Goal: Transaction & Acquisition: Purchase product/service

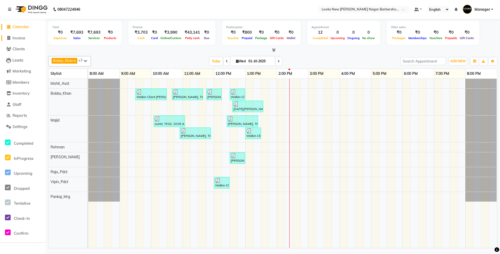
click at [22, 39] on span "Invoice" at bounding box center [19, 37] width 13 height 5
select select "service"
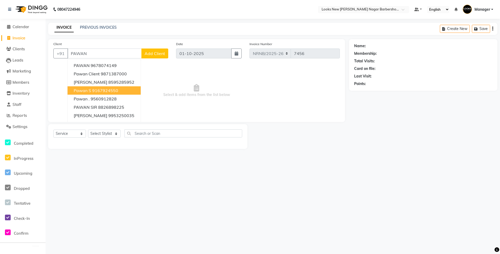
click at [180, 83] on span "Select & add items from the list below" at bounding box center [196, 91] width 287 height 52
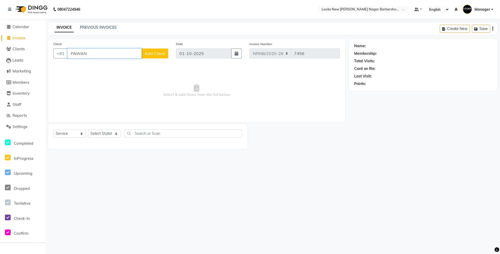
click at [110, 57] on input "PAWAN" at bounding box center [105, 53] width 74 height 10
type input "P"
type input "9899999970"
select select "1: Object"
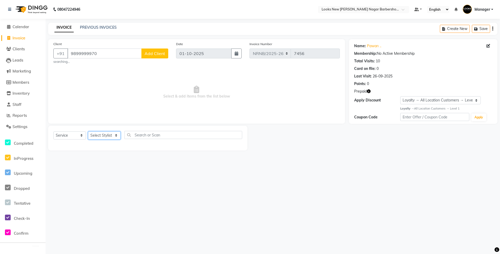
click at [119, 134] on select "Select Stylist Aakash_Pdct [PERSON_NAME] [PERSON_NAME] [PERSON_NAME] Counter_Sa…" at bounding box center [104, 135] width 33 height 8
select select "87357"
click at [88, 131] on select "Select Stylist Aakash_Pdct [PERSON_NAME] [PERSON_NAME] [PERSON_NAME] Counter_Sa…" at bounding box center [104, 135] width 33 height 8
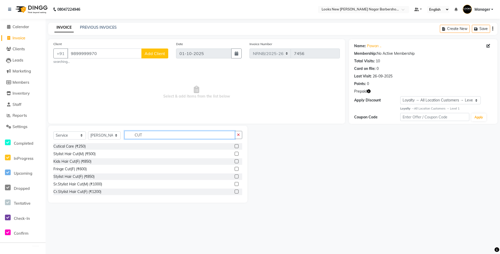
type input "CUT"
click at [98, 153] on div "Stylist Hair Cut(M) (₹500)" at bounding box center [147, 154] width 189 height 7
click at [87, 155] on div "Stylist Hair Cut(M) (₹500)" at bounding box center [74, 153] width 42 height 5
checkbox input "false"
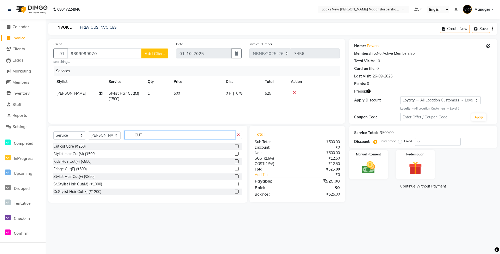
drag, startPoint x: 152, startPoint y: 134, endPoint x: 104, endPoint y: 140, distance: 48.3
click at [104, 140] on div "Select Service Product Membership Package Voucher Prepaid Gift Card Select Styl…" at bounding box center [147, 137] width 189 height 12
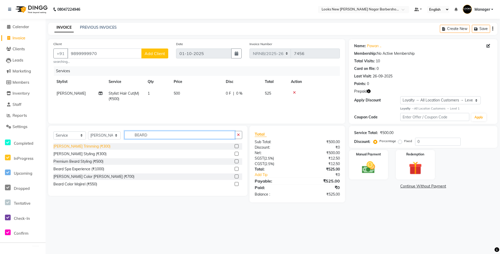
type input "BEARD"
click at [88, 148] on div "[PERSON_NAME] Trimming (₹300)" at bounding box center [81, 146] width 57 height 5
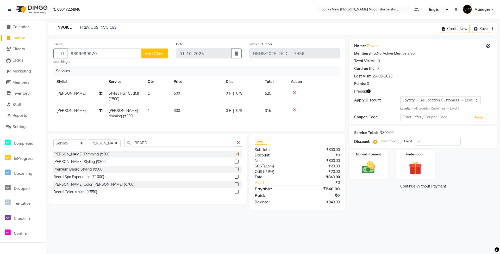
checkbox input "false"
drag, startPoint x: 165, startPoint y: 148, endPoint x: 119, endPoint y: 150, distance: 45.7
click at [119, 150] on div "Select Service Product Membership Package Voucher Prepaid Gift Card Select Styl…" at bounding box center [147, 145] width 189 height 12
click at [75, 187] on div "[PERSON_NAME] Color [PERSON_NAME] (₹700)" at bounding box center [93, 184] width 81 height 5
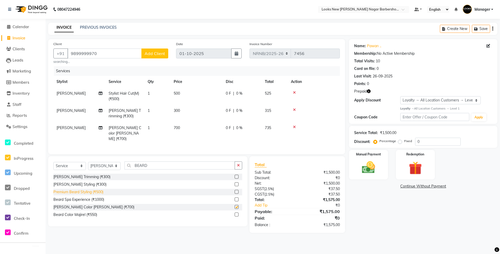
checkbox input "false"
click at [368, 91] on icon "button" at bounding box center [369, 91] width 4 height 4
drag, startPoint x: 370, startPoint y: 91, endPoint x: 374, endPoint y: 98, distance: 8.5
click at [370, 91] on icon "button" at bounding box center [369, 91] width 4 height 4
click at [413, 172] on img at bounding box center [416, 168] width 22 height 17
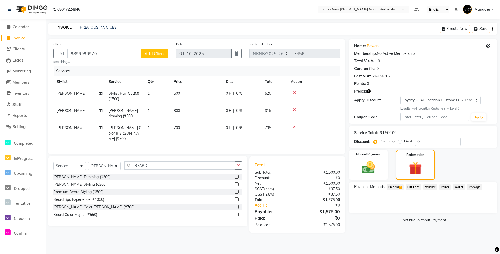
click at [398, 188] on span "Prepaid 1" at bounding box center [395, 187] width 17 height 6
click at [473, 209] on button "Add" at bounding box center [480, 208] width 19 height 9
click at [379, 206] on button "Send OTP" at bounding box center [368, 203] width 27 height 9
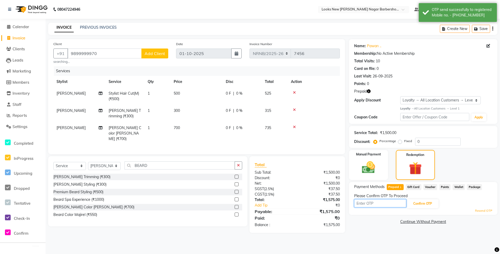
click at [379, 205] on input "text" at bounding box center [380, 203] width 52 height 8
type input "1787"
click at [419, 201] on button "Confirm OTP" at bounding box center [423, 203] width 32 height 9
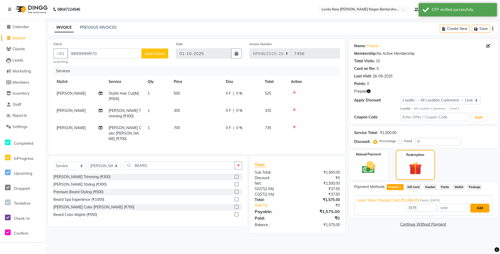
click at [479, 209] on button "Add" at bounding box center [480, 208] width 19 height 9
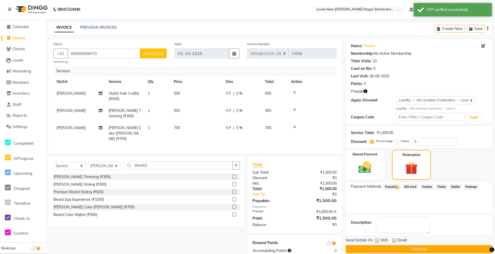
click at [409, 245] on button "Checkout" at bounding box center [419, 249] width 147 height 8
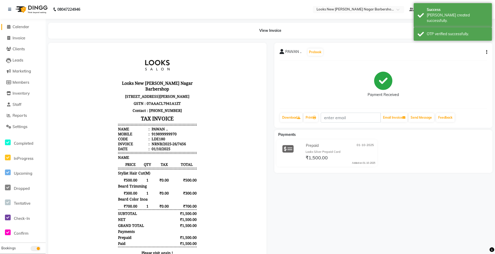
click at [24, 25] on span "Calendar" at bounding box center [21, 26] width 17 height 5
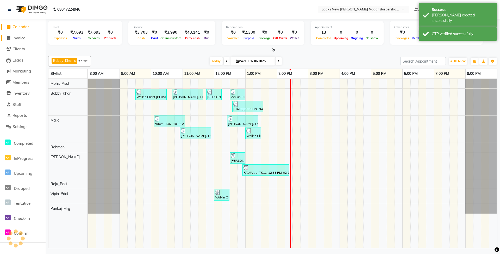
click at [19, 39] on span "Invoice" at bounding box center [19, 37] width 13 height 5
select select "service"
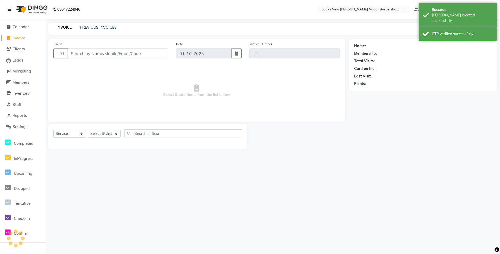
type input "7457"
select select "8705"
click at [21, 26] on span "Calendar" at bounding box center [21, 26] width 17 height 5
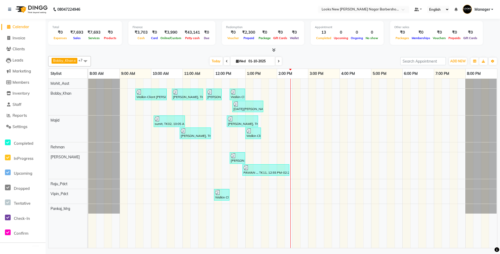
click at [272, 50] on icon at bounding box center [273, 50] width 3 height 4
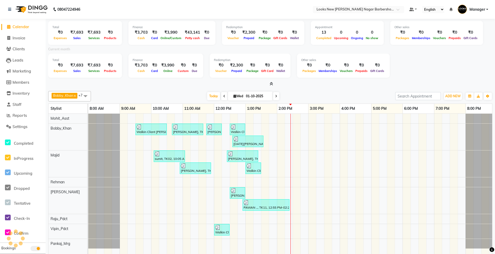
click at [272, 50] on div "Current month" at bounding box center [270, 49] width 452 height 7
click at [273, 84] on icon at bounding box center [271, 84] width 3 height 4
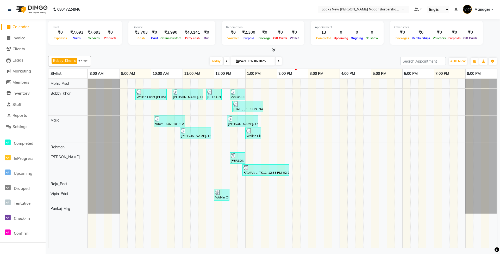
click at [274, 51] on icon at bounding box center [273, 50] width 3 height 4
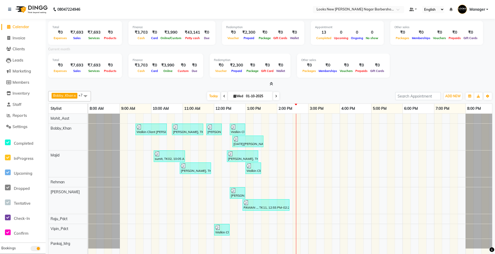
click at [271, 83] on icon at bounding box center [271, 84] width 3 height 4
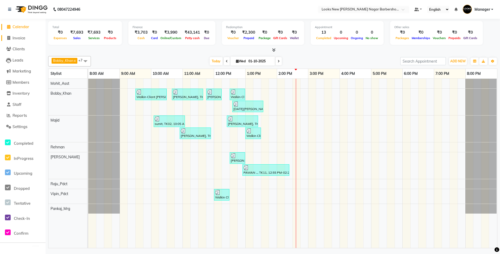
click at [18, 38] on span "Invoice" at bounding box center [19, 37] width 13 height 5
select select "service"
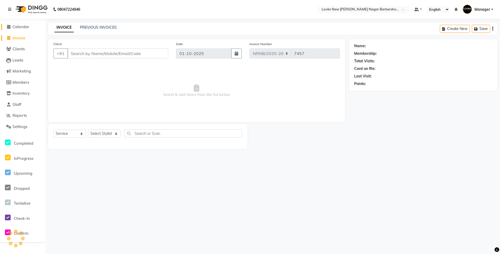
click at [23, 27] on span "Calendar" at bounding box center [21, 26] width 17 height 5
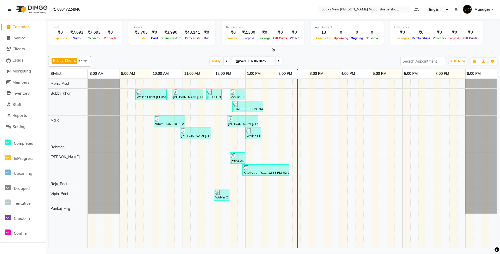
click at [275, 50] on icon at bounding box center [273, 50] width 3 height 4
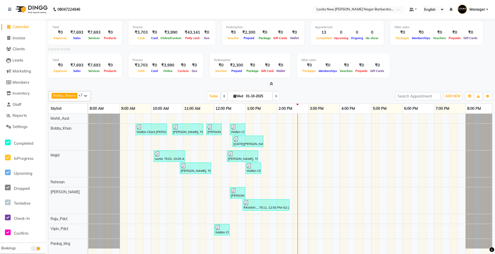
click at [273, 85] on div at bounding box center [270, 83] width 444 height 5
click at [272, 85] on icon at bounding box center [271, 84] width 3 height 4
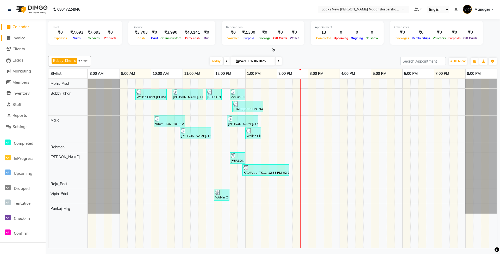
click at [18, 39] on span "Invoice" at bounding box center [19, 37] width 13 height 5
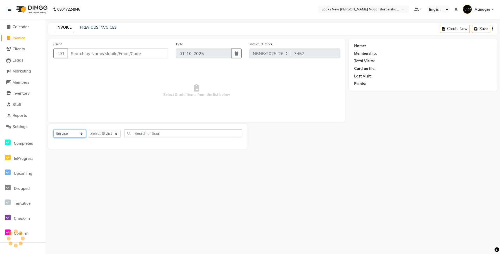
click at [80, 134] on select "Select Service Product Membership Package Voucher Prepaid Gift Card" at bounding box center [69, 134] width 33 height 8
select select "P"
click at [53, 130] on select "Select Service Product Membership Package Voucher Prepaid Gift Card" at bounding box center [69, 134] width 33 height 8
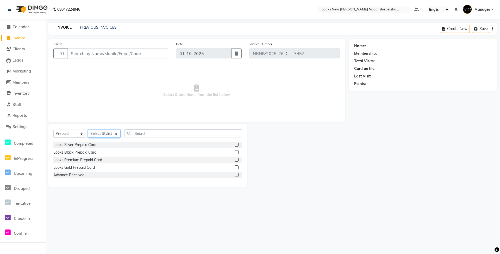
click at [102, 134] on select "Select Stylist Aakash_Pdct [PERSON_NAME] [PERSON_NAME] [PERSON_NAME] Counter_Sa…" at bounding box center [104, 134] width 33 height 8
select select "87360"
click at [88, 130] on select "Select Stylist Aakash_Pdct [PERSON_NAME] [PERSON_NAME] [PERSON_NAME] Counter_Sa…" at bounding box center [104, 134] width 33 height 8
drag, startPoint x: 151, startPoint y: 136, endPoint x: 148, endPoint y: 136, distance: 3.9
click at [151, 136] on input "text" at bounding box center [184, 133] width 118 height 8
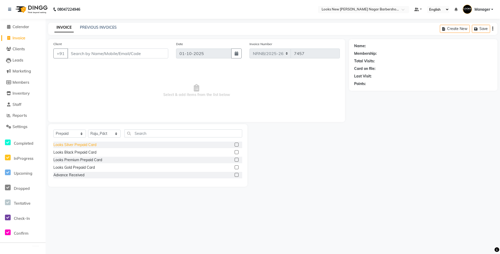
click at [75, 145] on div "Looks Silver Prepaid Card" at bounding box center [74, 144] width 43 height 5
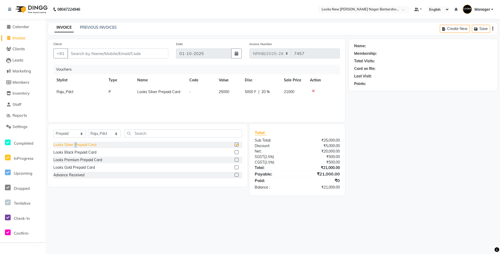
checkbox input "false"
click at [312, 91] on icon at bounding box center [313, 91] width 3 height 4
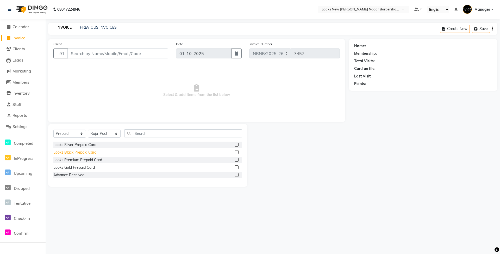
click at [90, 153] on div "Looks Black Prepaid Card" at bounding box center [74, 152] width 43 height 5
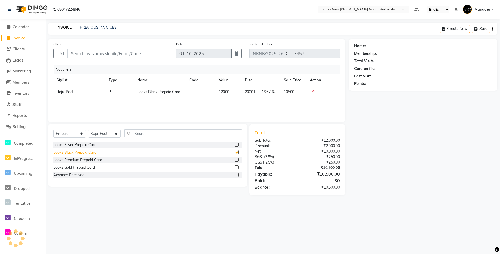
checkbox input "false"
click at [313, 89] on icon at bounding box center [313, 91] width 3 height 4
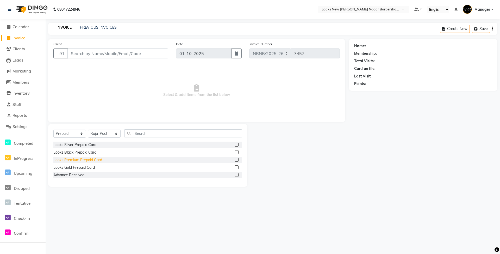
click at [90, 159] on div "Looks Premium Prepaid Card" at bounding box center [77, 159] width 49 height 5
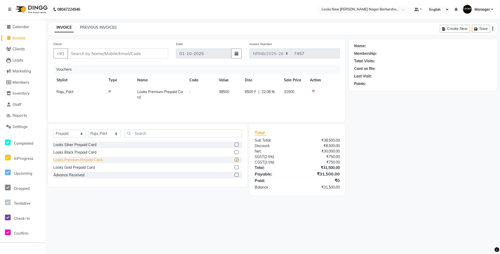
checkbox input "false"
click at [313, 90] on icon at bounding box center [313, 91] width 3 height 4
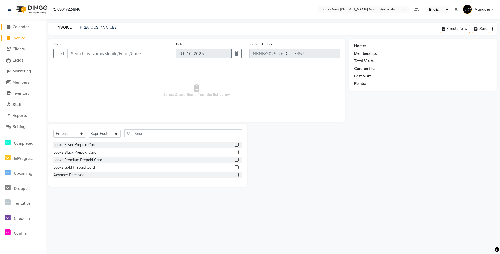
click at [19, 26] on span "Calendar" at bounding box center [21, 26] width 17 height 5
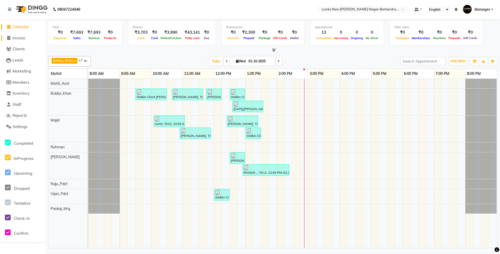
click at [17, 36] on span "Invoice" at bounding box center [19, 37] width 13 height 5
select select "service"
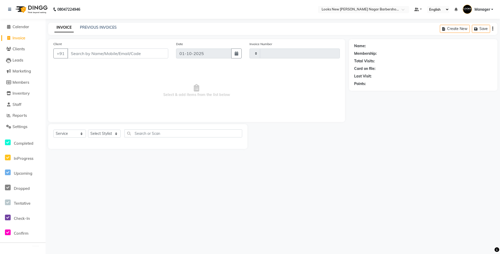
type input "7457"
select select "8705"
click at [112, 136] on select "Select Stylist Aakash_Pdct [PERSON_NAME] [PERSON_NAME] [PERSON_NAME] Counter_Sa…" at bounding box center [104, 134] width 33 height 8
select select "87361"
click at [88, 130] on select "Select Stylist Aakash_Pdct [PERSON_NAME] [PERSON_NAME] [PERSON_NAME] Counter_Sa…" at bounding box center [104, 134] width 33 height 8
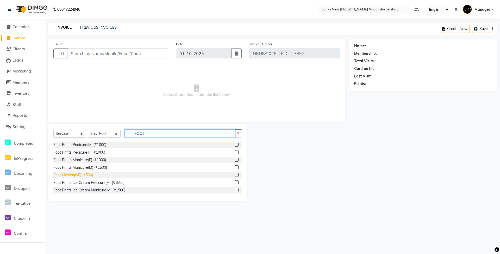
type input "FOOT"
click at [81, 174] on div "Foot Massage(F) (₹500)" at bounding box center [73, 174] width 40 height 5
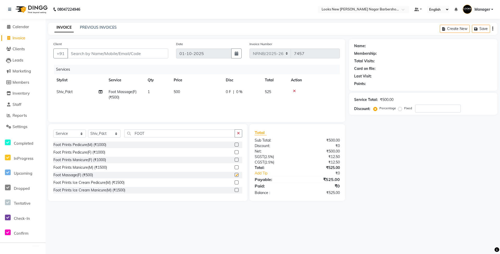
checkbox input "false"
click at [184, 95] on td "500" at bounding box center [197, 94] width 52 height 17
select select "87361"
drag, startPoint x: 212, startPoint y: 93, endPoint x: 168, endPoint y: 95, distance: 43.8
click at [169, 96] on tr "Aakash_Pdct [PERSON_NAME] [PERSON_NAME] Bobby_Khan Counter_Sales [PERSON_NAME] …" at bounding box center [196, 96] width 287 height 20
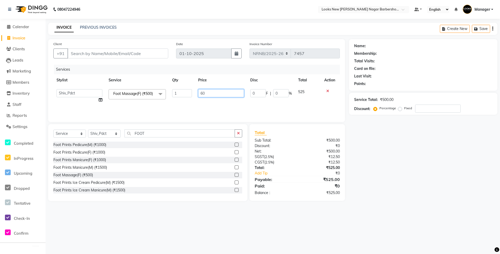
type input "600"
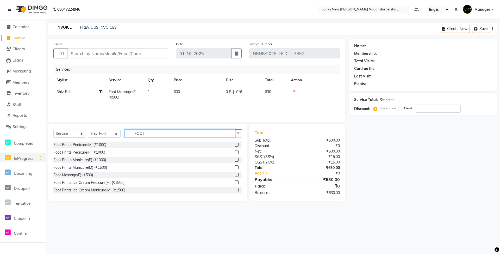
drag, startPoint x: 167, startPoint y: 137, endPoint x: 41, endPoint y: 157, distance: 127.2
click at [41, 157] on app-home "08047224946 Select Location × Looks New [PERSON_NAME] Nagar Barbershop, [GEOGRA…" at bounding box center [250, 104] width 500 height 209
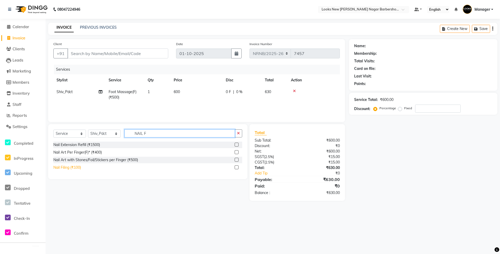
type input "NAIL F"
click at [74, 169] on div "Nail Filing (₹100)" at bounding box center [67, 167] width 28 height 5
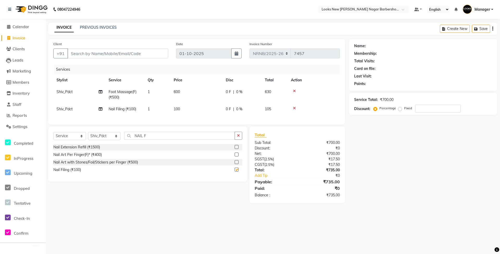
checkbox input "false"
click at [180, 107] on span "100" at bounding box center [177, 109] width 6 height 5
select select "87361"
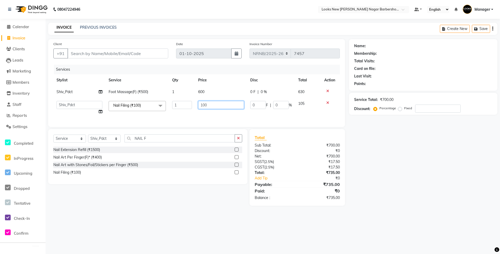
drag, startPoint x: 212, startPoint y: 106, endPoint x: 188, endPoint y: 109, distance: 24.1
click at [188, 109] on tr "Aakash_Pdct [PERSON_NAME] [PERSON_NAME] Counter_Sales [PERSON_NAME] Manager [PE…" at bounding box center [196, 108] width 287 height 20
type input "150"
click at [221, 113] on td "150" at bounding box center [221, 108] width 52 height 20
select select "87361"
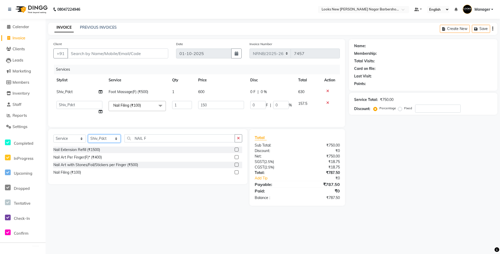
click at [118, 141] on select "Select Stylist Aakash_Pdct [PERSON_NAME] [PERSON_NAME] [PERSON_NAME] Counter_Sa…" at bounding box center [104, 138] width 33 height 8
select select "87355"
click at [88, 140] on select "Select Stylist Aakash_Pdct [PERSON_NAME] [PERSON_NAME] [PERSON_NAME] Counter_Sa…" at bounding box center [104, 138] width 33 height 8
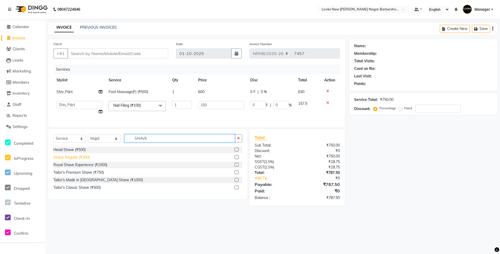
type input "SHAVE"
click at [84, 160] on div "Shave Regular (₹300)" at bounding box center [71, 157] width 36 height 5
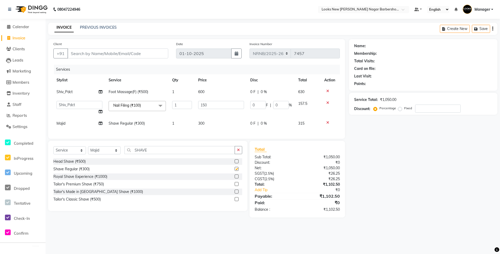
checkbox input "false"
click at [210, 126] on td "300" at bounding box center [221, 124] width 52 height 12
select select "87355"
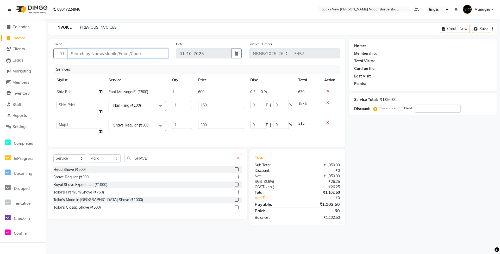
click at [129, 52] on input "Client" at bounding box center [118, 53] width 101 height 10
type input "9"
type input "0"
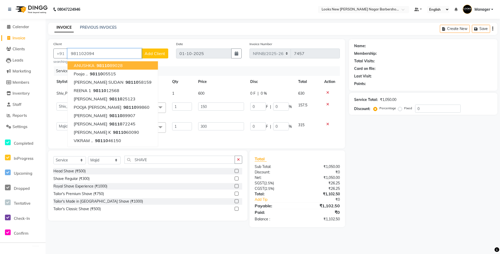
type input "981102094"
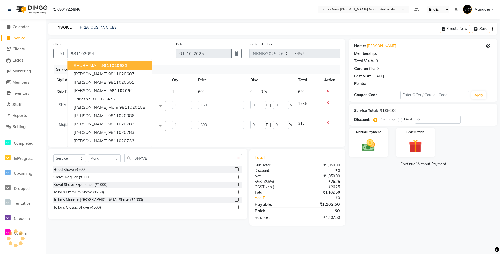
select select "1: Object"
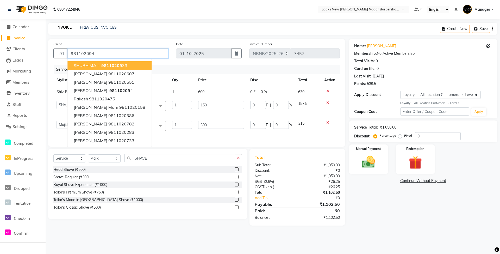
click at [123, 57] on input "981102094" at bounding box center [118, 53] width 101 height 10
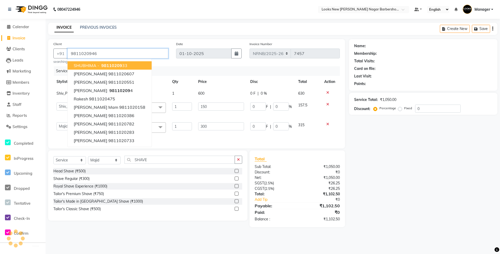
type input "9811020946"
select select "1: Object"
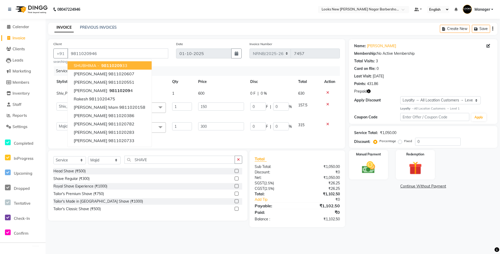
click at [196, 73] on div "Services" at bounding box center [199, 71] width 290 height 10
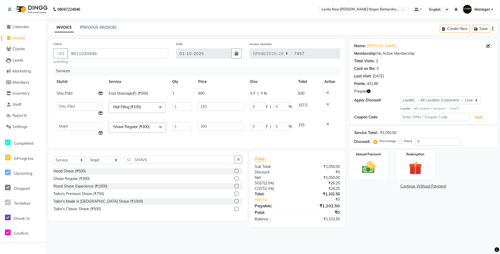
click at [367, 91] on icon "button" at bounding box center [369, 91] width 4 height 4
click at [382, 93] on div "Prepaid" at bounding box center [423, 91] width 138 height 5
click at [375, 166] on img at bounding box center [369, 168] width 22 height 16
click at [418, 187] on span "CARD" at bounding box center [416, 187] width 11 height 6
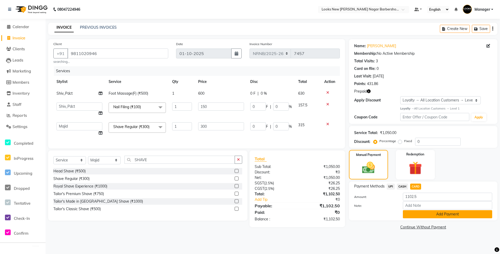
click at [420, 214] on button "Add Payment" at bounding box center [447, 214] width 89 height 8
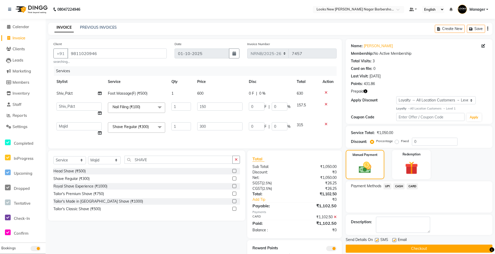
click at [410, 187] on span "CARD" at bounding box center [412, 186] width 11 height 6
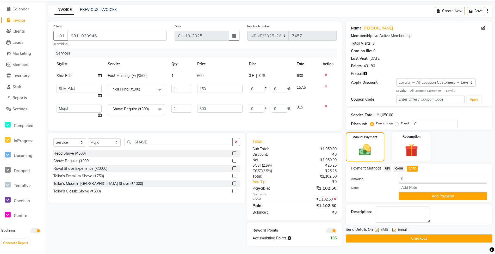
scroll to position [23, 0]
click at [369, 234] on button "Checkout" at bounding box center [419, 238] width 147 height 8
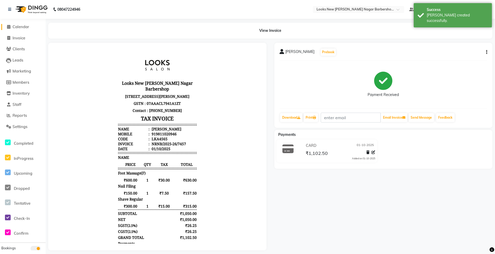
click at [19, 25] on span "Calendar" at bounding box center [21, 26] width 17 height 5
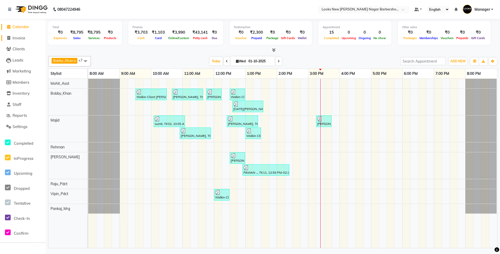
click at [22, 39] on span "Invoice" at bounding box center [19, 37] width 13 height 5
select select "service"
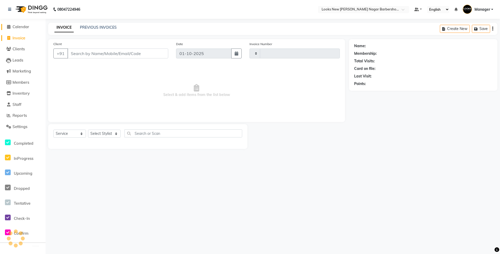
type input "7458"
select select "8705"
click at [25, 27] on span "Calendar" at bounding box center [21, 26] width 17 height 5
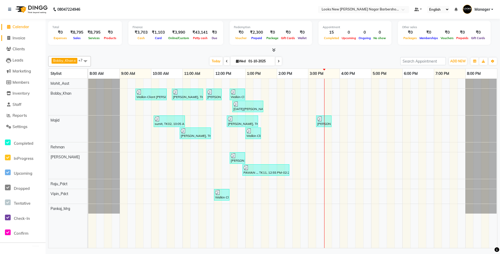
click at [22, 38] on span "Invoice" at bounding box center [19, 37] width 13 height 5
select select "service"
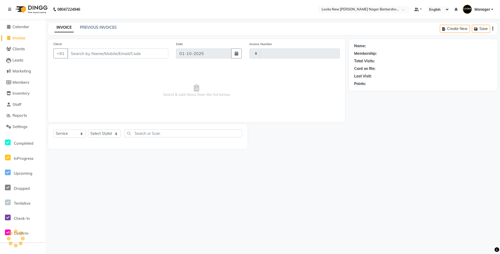
type input "7458"
select select "8705"
click at [114, 134] on select "Select Stylist Aakash_Pdct [PERSON_NAME] [PERSON_NAME] [PERSON_NAME] Counter_Sa…" at bounding box center [104, 134] width 33 height 8
select select "87355"
click at [88, 130] on select "Select Stylist Aakash_Pdct [PERSON_NAME] [PERSON_NAME] [PERSON_NAME] Counter_Sa…" at bounding box center [104, 134] width 33 height 8
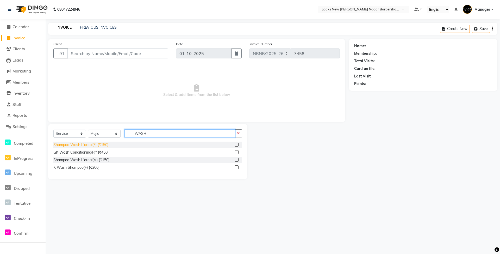
type input "WASH"
click at [97, 145] on div "Shampoo Wash L'oreal(F) (₹150)" at bounding box center [80, 144] width 55 height 5
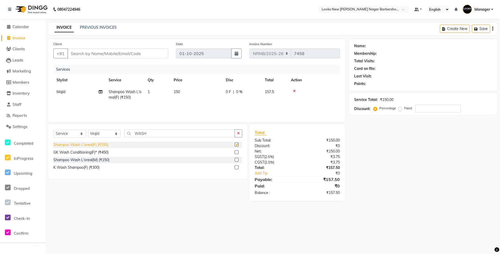
checkbox input "false"
click at [92, 52] on input "Client" at bounding box center [118, 53] width 101 height 10
type input "1"
type input "0"
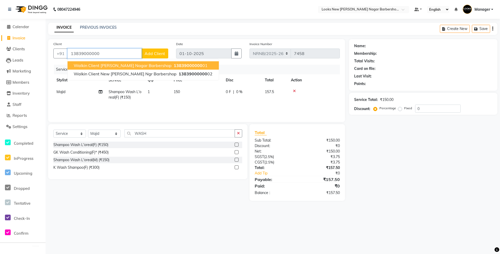
click at [96, 64] on span "Walkin Client [PERSON_NAME] Nagar Barbershop" at bounding box center [123, 65] width 98 height 5
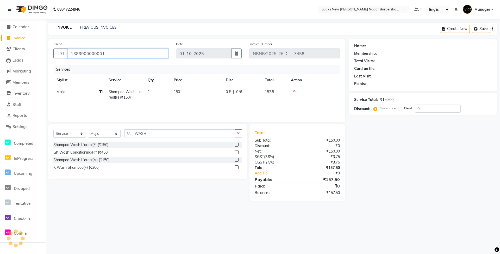
type input "1383900000001"
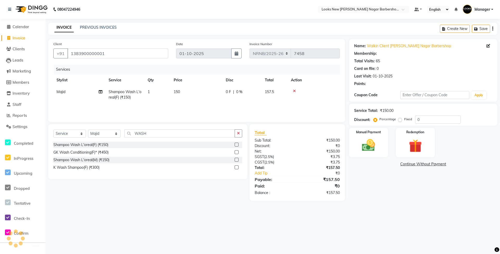
select select "1: Object"
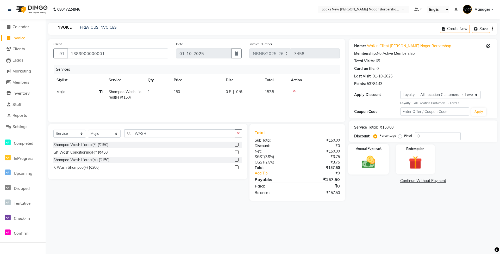
click at [375, 164] on img at bounding box center [369, 162] width 22 height 16
click at [405, 184] on span "CASH" at bounding box center [402, 181] width 11 height 6
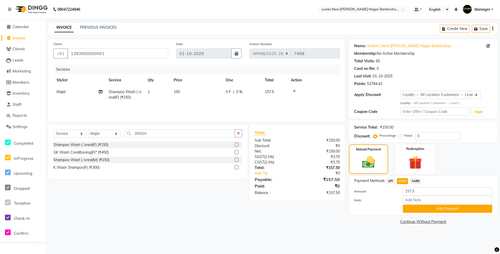
click at [411, 215] on div "Payment Methods UPI CASH CARD Amount: 157.5 Note: Add Payment" at bounding box center [423, 195] width 149 height 39
click at [410, 210] on button "Add Payment" at bounding box center [447, 209] width 89 height 8
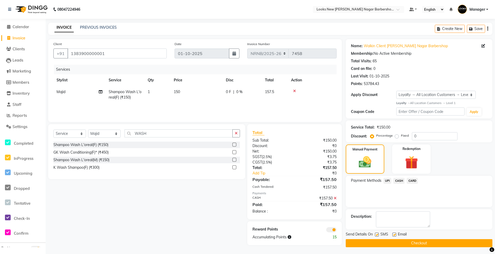
click at [409, 240] on button "Checkout" at bounding box center [419, 243] width 147 height 8
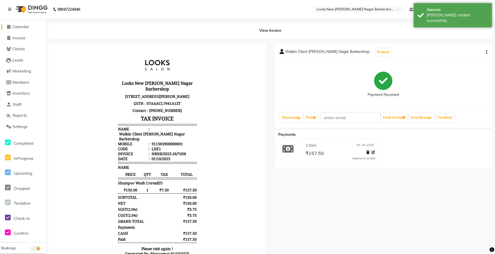
click at [19, 28] on span "Calendar" at bounding box center [21, 26] width 17 height 5
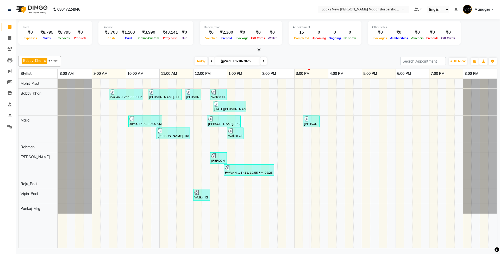
click at [8, 11] on div "08047224946" at bounding box center [44, 9] width 80 height 15
click at [9, 9] on icon at bounding box center [9, 10] width 3 height 4
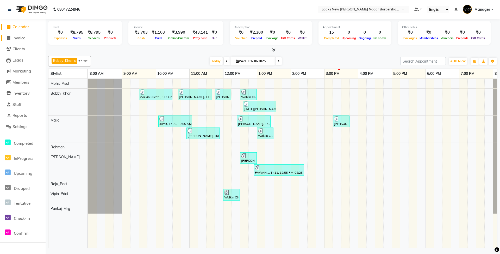
click at [18, 40] on link "Invoice" at bounding box center [22, 38] width 43 height 6
select select "service"
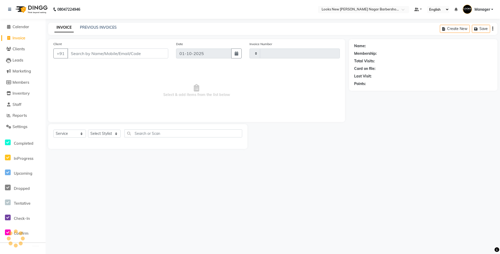
type input "7458"
select select "8705"
click at [9, 9] on icon at bounding box center [9, 10] width 3 height 4
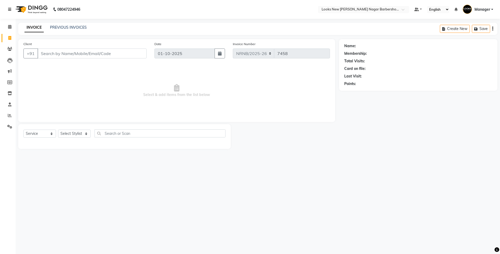
click at [10, 12] on link at bounding box center [10, 9] width 5 height 15
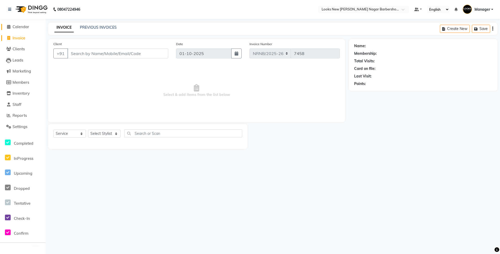
click at [21, 28] on span "Calendar" at bounding box center [21, 26] width 17 height 5
